Goal: Task Accomplishment & Management: Use online tool/utility

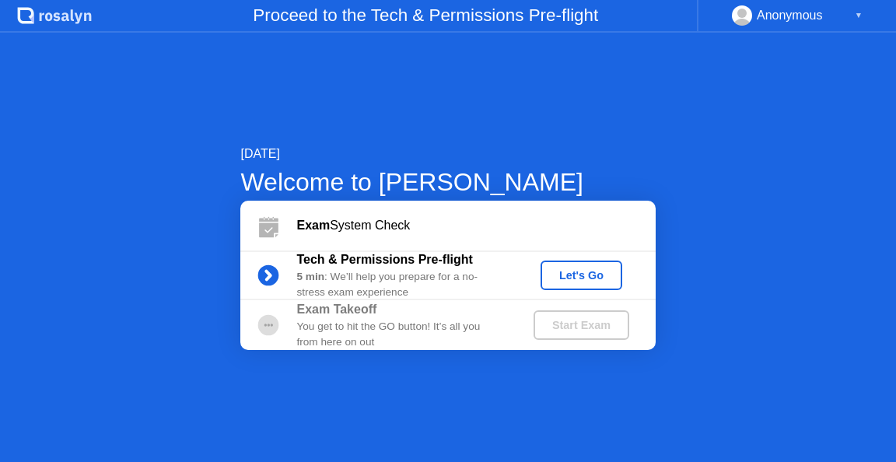
click at [586, 278] on div "Let's Go" at bounding box center [581, 275] width 69 height 12
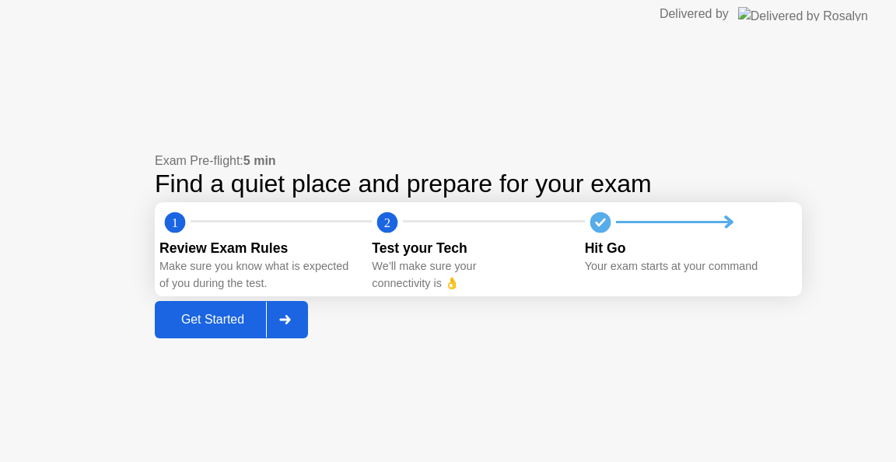
click at [188, 327] on div "Get Started" at bounding box center [212, 320] width 107 height 14
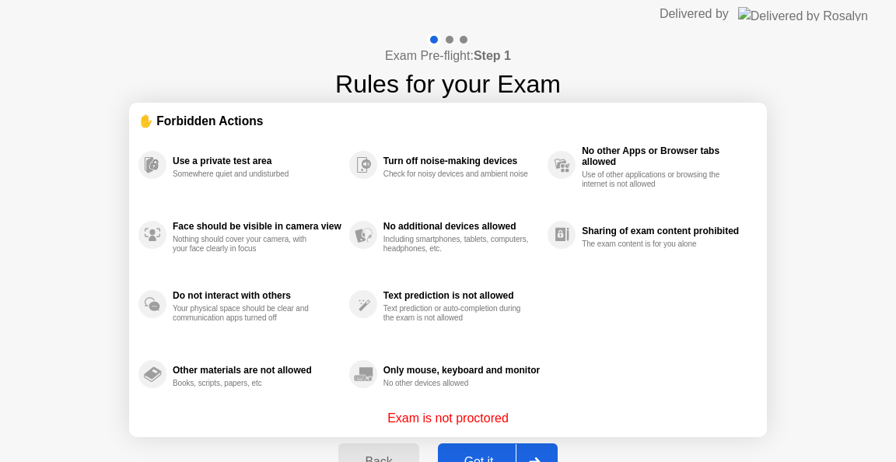
click at [474, 451] on button "Got it" at bounding box center [498, 461] width 120 height 37
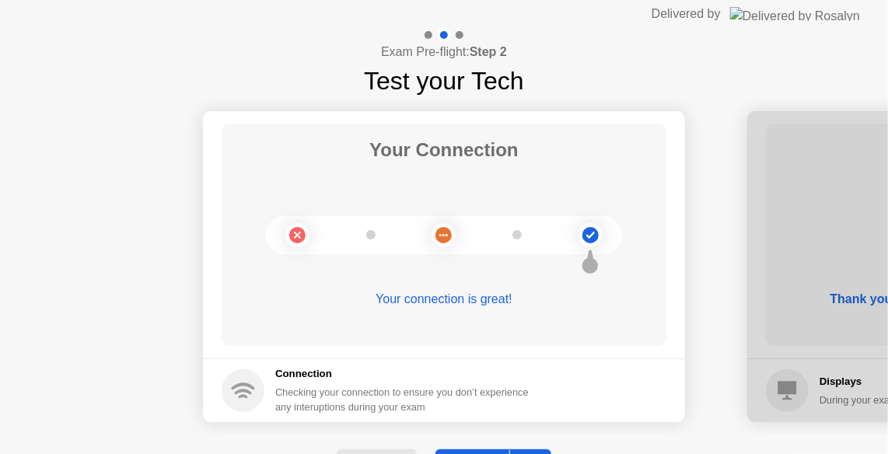
drag, startPoint x: 439, startPoint y: 453, endPoint x: 439, endPoint y: 478, distance: 24.9
click at [439, 454] on html "Delivered by Exam Pre-flight: Step 2 Test your Tech Your Connection Your connec…" at bounding box center [444, 227] width 888 height 454
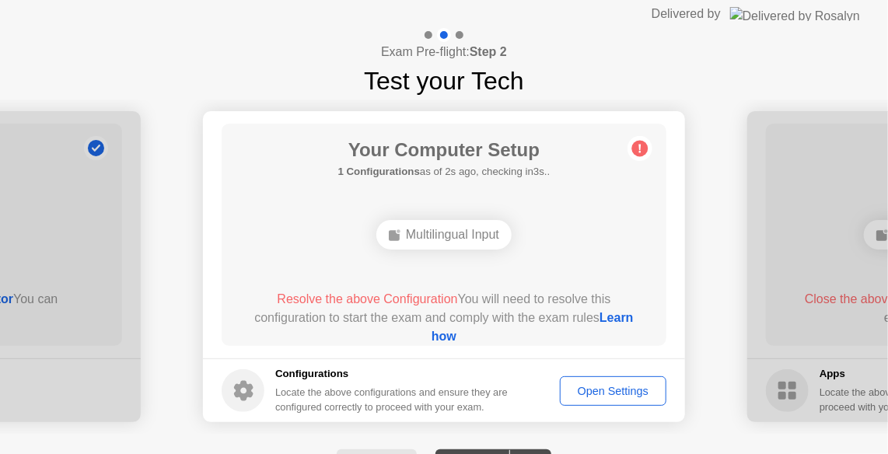
click at [571, 393] on div "Open Settings" at bounding box center [613, 391] width 96 height 12
click at [452, 243] on div "Multilingual Input" at bounding box center [443, 235] width 135 height 30
click at [603, 387] on div "Open Settings" at bounding box center [613, 391] width 96 height 12
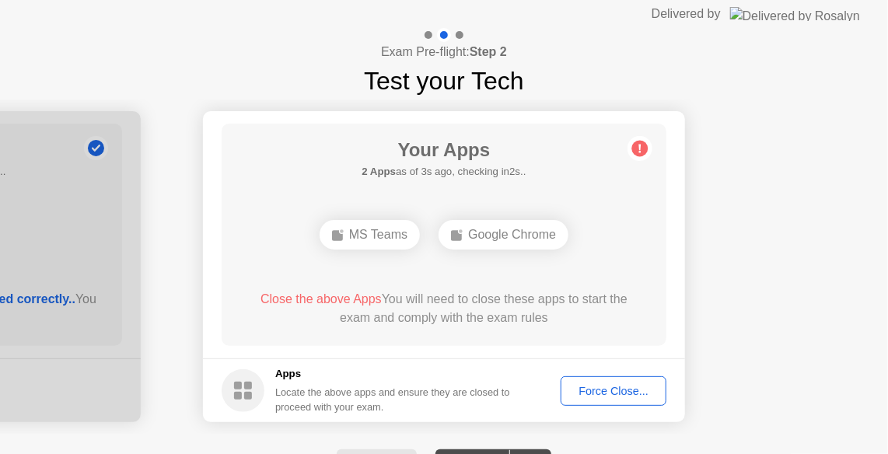
click at [596, 389] on div "Force Close..." at bounding box center [613, 391] width 95 height 12
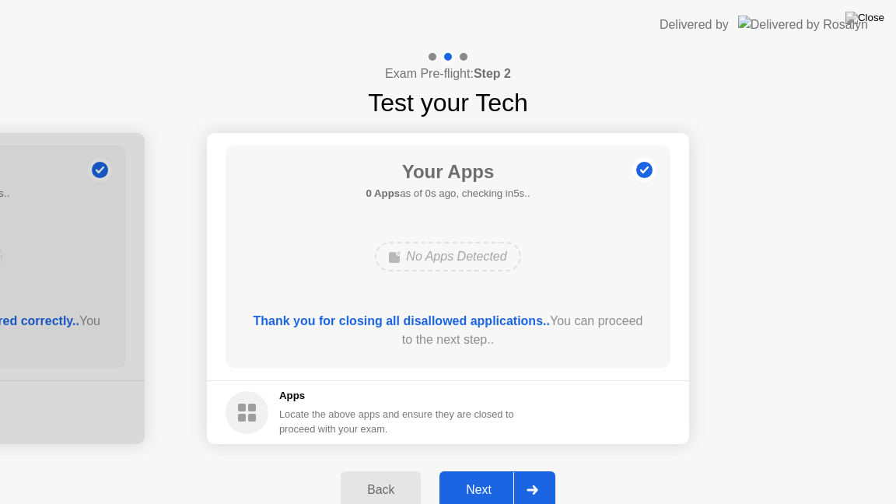
click at [477, 461] on div "Next" at bounding box center [478, 490] width 69 height 14
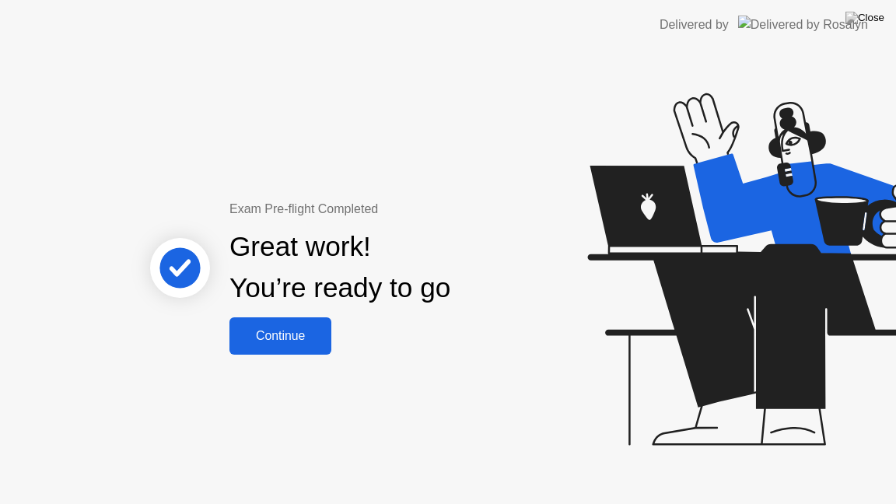
click at [297, 342] on div "Continue" at bounding box center [280, 336] width 93 height 14
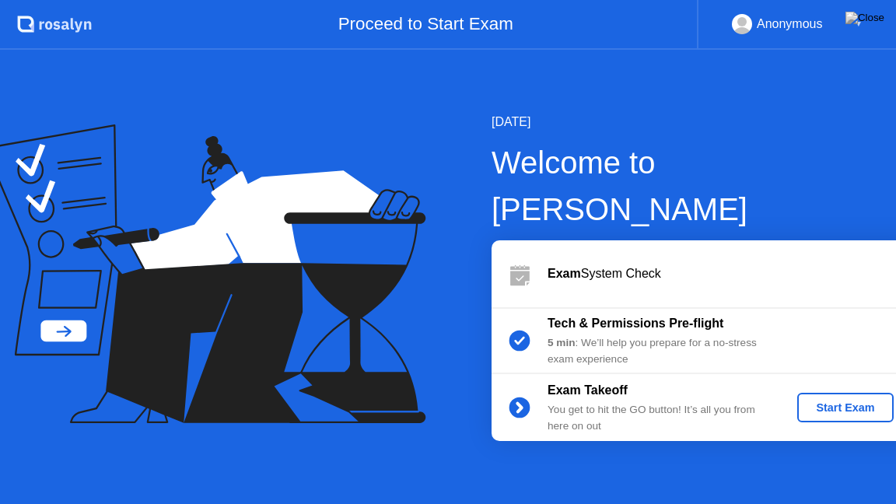
click at [812, 401] on div "Start Exam" at bounding box center [844, 407] width 83 height 12
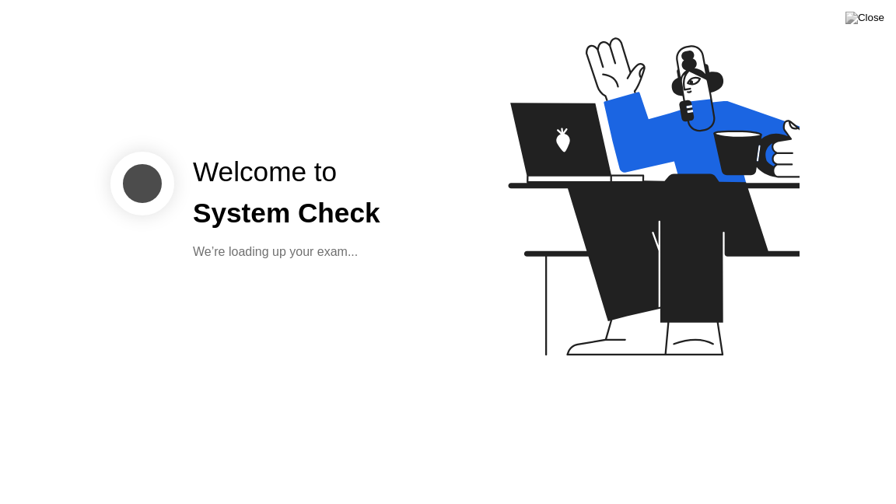
click div
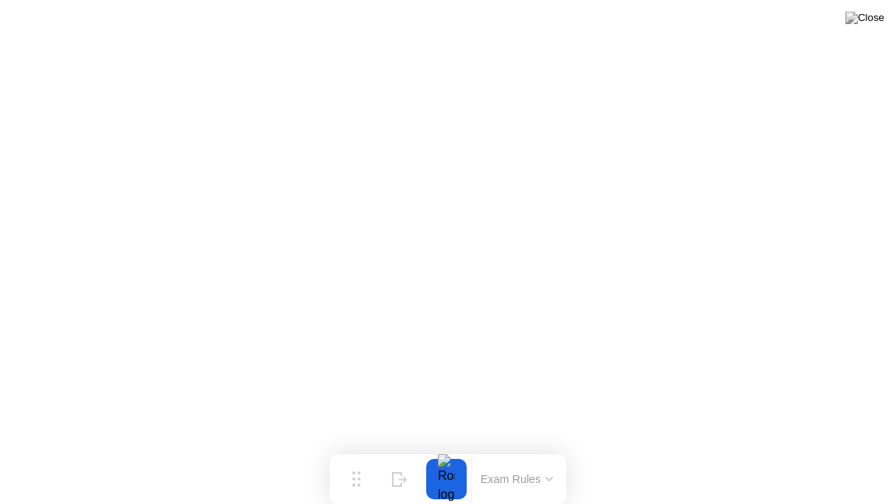
click at [862, 13] on button at bounding box center [864, 18] width 47 height 20
click at [865, 26] on button at bounding box center [864, 18] width 47 height 20
click at [446, 461] on div at bounding box center [446, 479] width 33 height 40
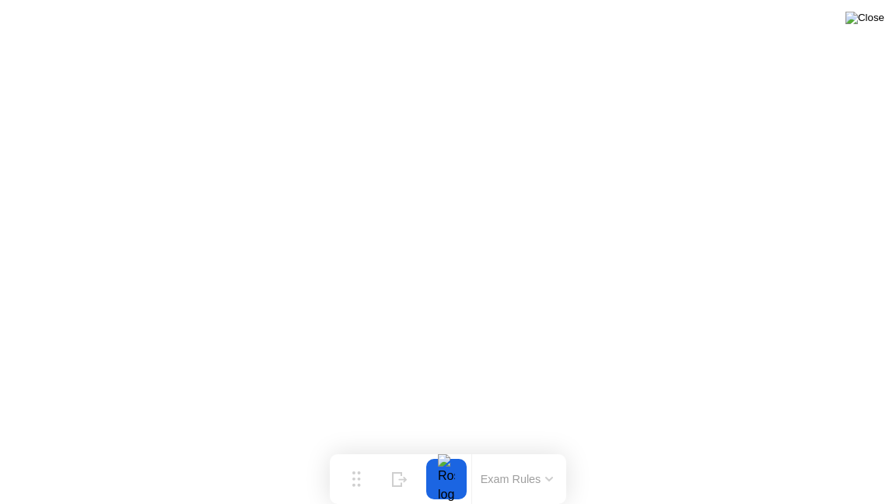
click at [865, 24] on img at bounding box center [864, 18] width 39 height 12
click at [877, 17] on img at bounding box center [864, 18] width 39 height 12
click at [880, 19] on img at bounding box center [864, 18] width 39 height 12
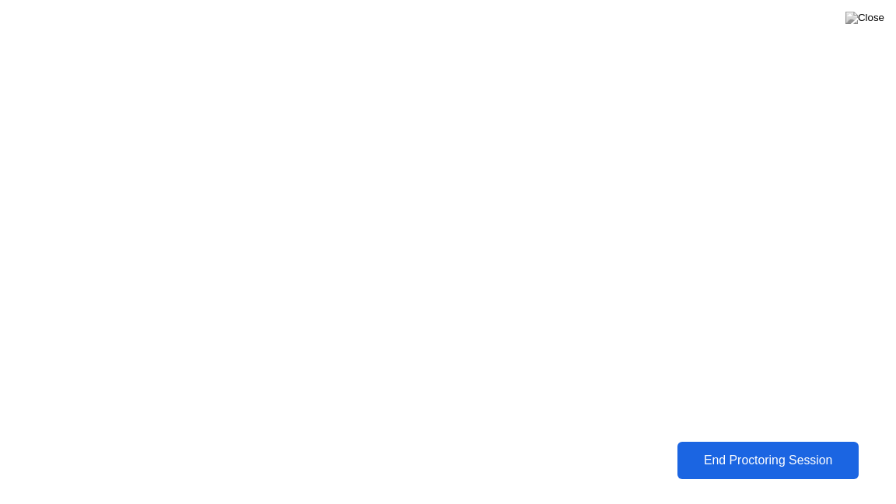
click at [753, 460] on div "End Proctoring Session" at bounding box center [767, 460] width 174 height 14
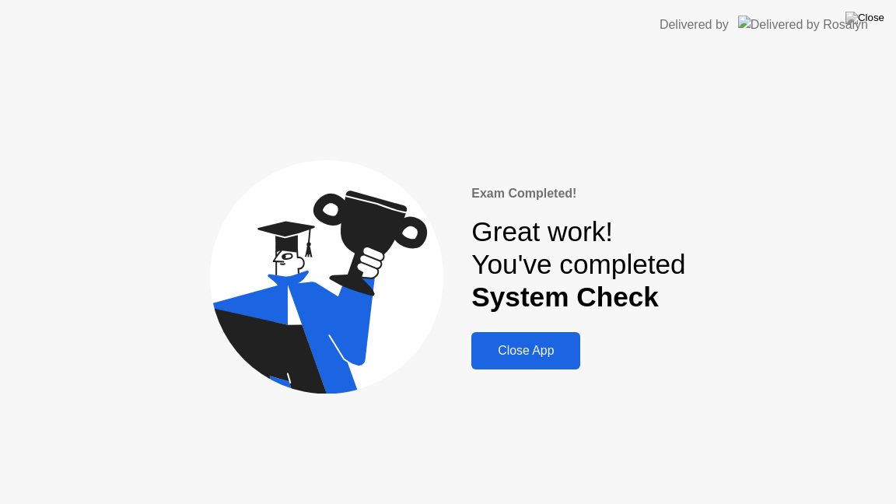
click at [526, 349] on div "Close App" at bounding box center [526, 351] width 100 height 14
